Goal: Information Seeking & Learning: Learn about a topic

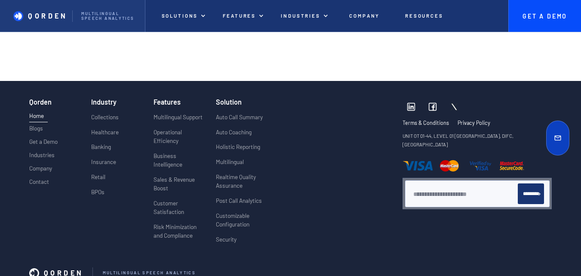
scroll to position [3315, 0]
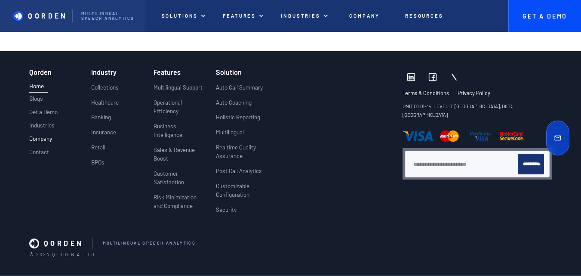
click at [45, 135] on p "Company" at bounding box center [40, 138] width 23 height 7
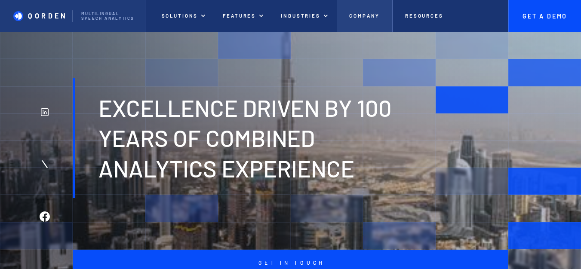
click at [359, 16] on p "Company" at bounding box center [364, 16] width 31 height 6
